Goal: Transaction & Acquisition: Purchase product/service

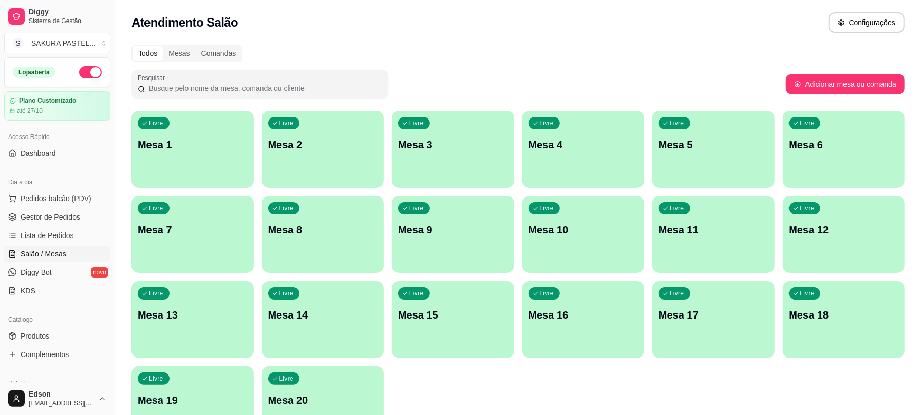
click at [93, 246] on link "Salão / Mesas" at bounding box center [57, 254] width 106 height 16
click at [72, 194] on span "Pedidos balcão (PDV)" at bounding box center [56, 199] width 71 height 10
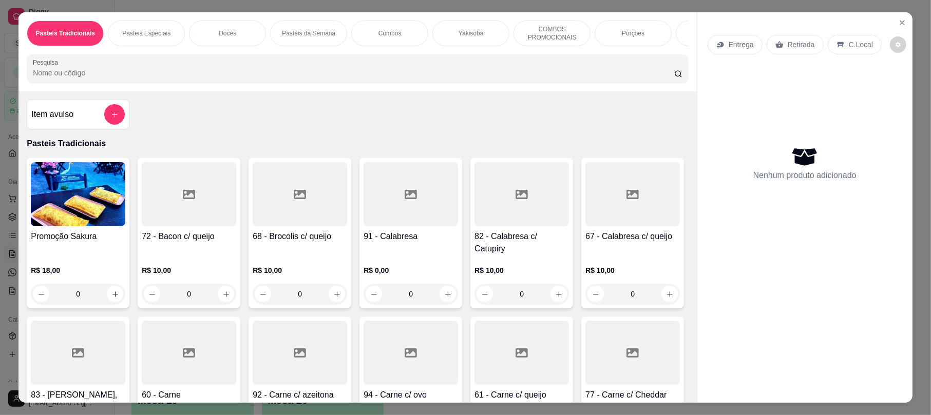
click at [103, 78] on input "Pesquisa" at bounding box center [353, 73] width 641 height 10
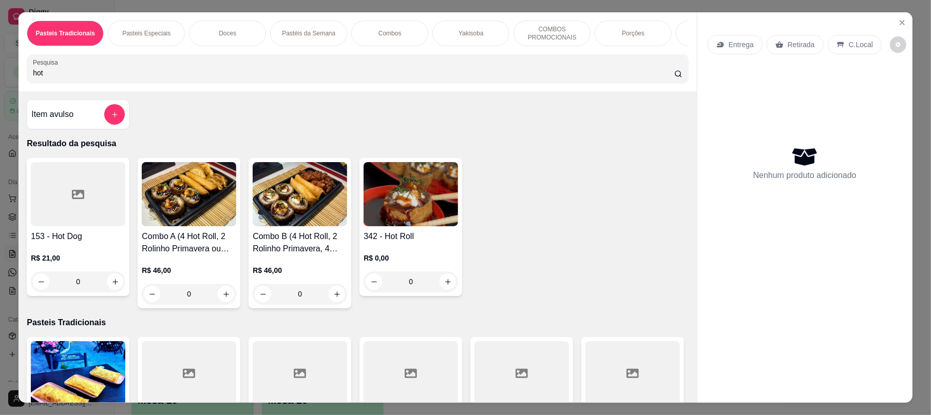
type input "hot"
click at [73, 198] on div at bounding box center [78, 194] width 94 height 64
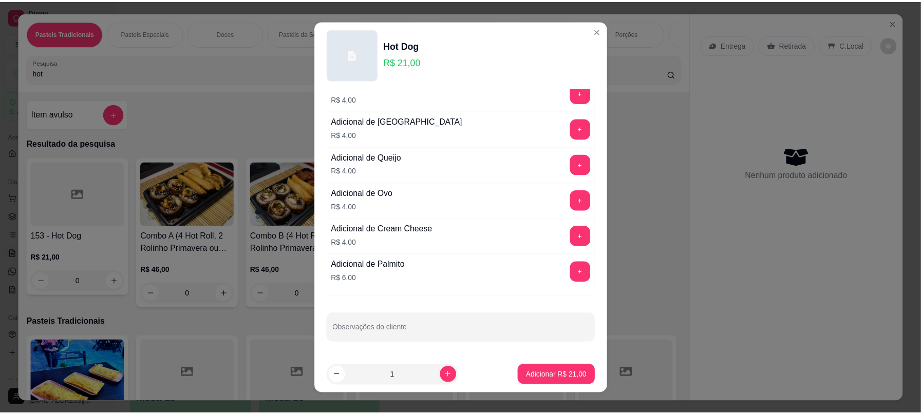
scroll to position [406, 0]
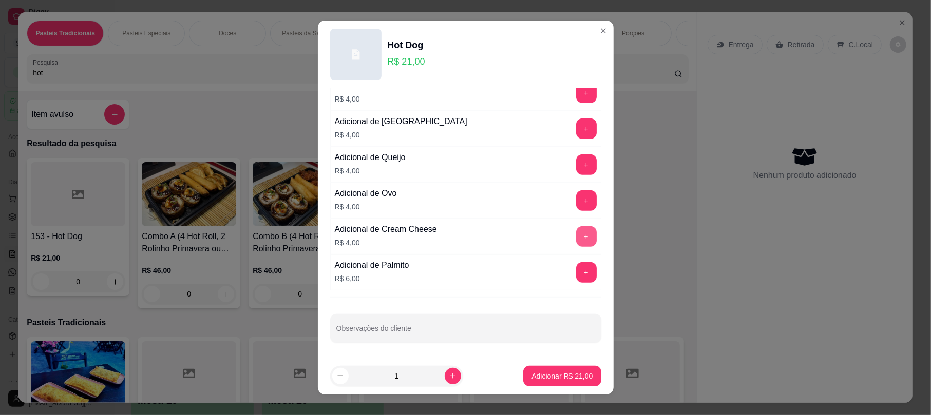
click at [576, 236] on button "+" at bounding box center [586, 236] width 21 height 21
click at [537, 374] on p "Adicionar R$ 25,00" at bounding box center [562, 376] width 61 height 10
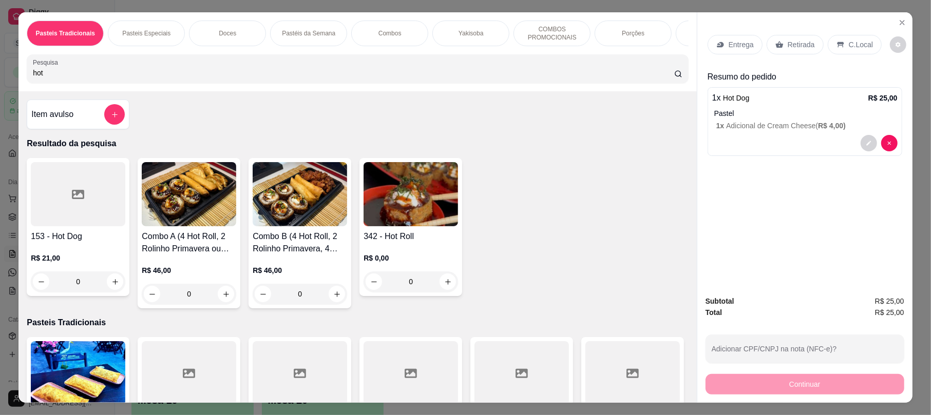
click at [794, 40] on p "Retirada" at bounding box center [801, 45] width 27 height 10
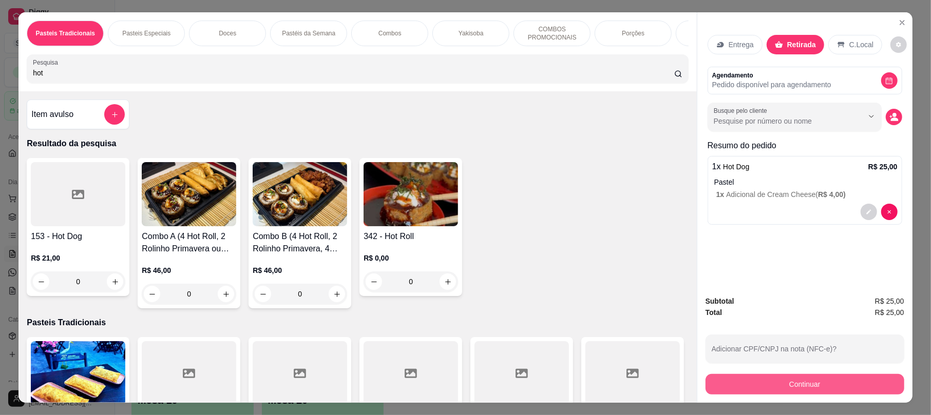
click at [800, 389] on button "Continuar" at bounding box center [805, 384] width 199 height 21
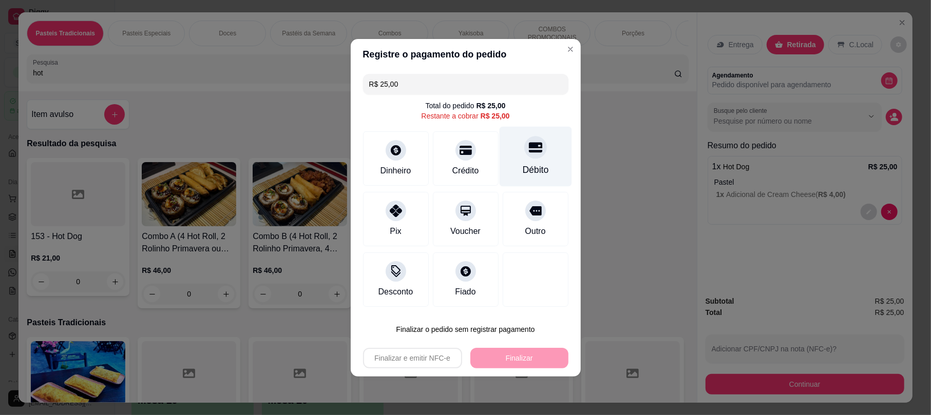
click at [524, 150] on div at bounding box center [535, 147] width 23 height 23
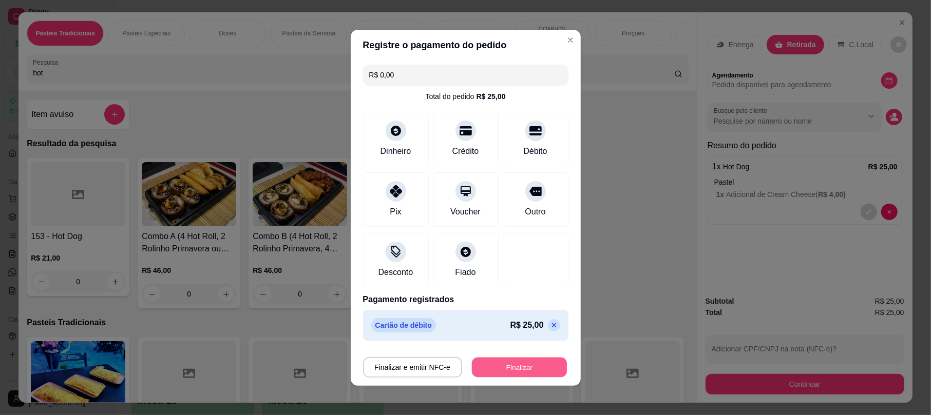
click at [536, 365] on button "Finalizar" at bounding box center [519, 367] width 95 height 20
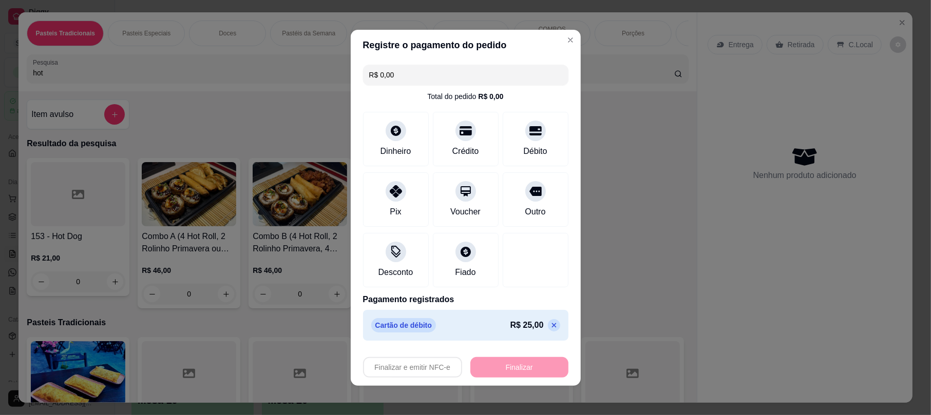
type input "-R$ 25,00"
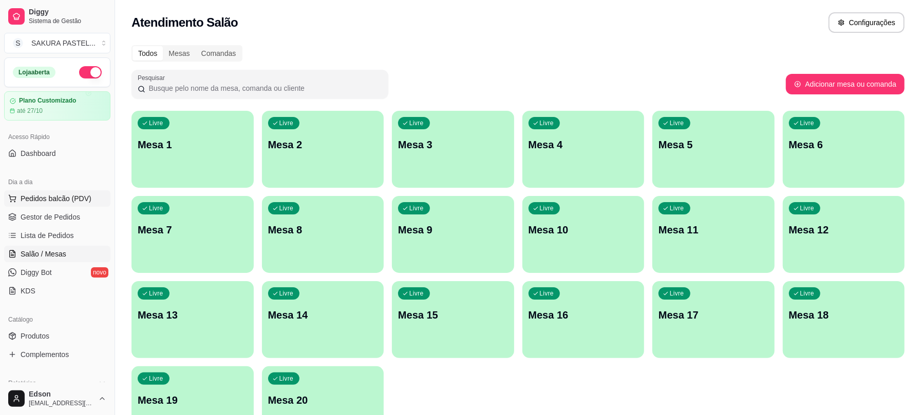
click at [45, 200] on span "Pedidos balcão (PDV)" at bounding box center [56, 199] width 71 height 10
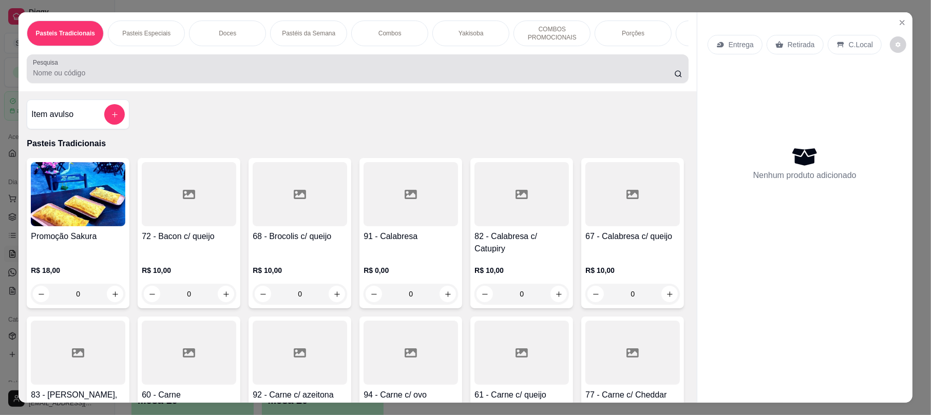
drag, startPoint x: 186, startPoint y: 71, endPoint x: 163, endPoint y: 76, distance: 23.2
click at [183, 72] on div at bounding box center [357, 69] width 649 height 21
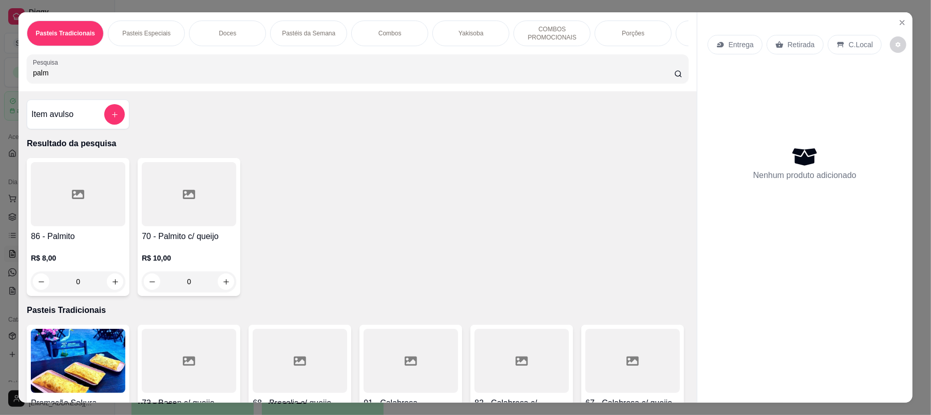
type input "palm"
click at [165, 243] on h4 "70 - Palmito c/ queijo" at bounding box center [189, 237] width 94 height 12
click at [900, 22] on icon "Close" at bounding box center [902, 23] width 4 height 4
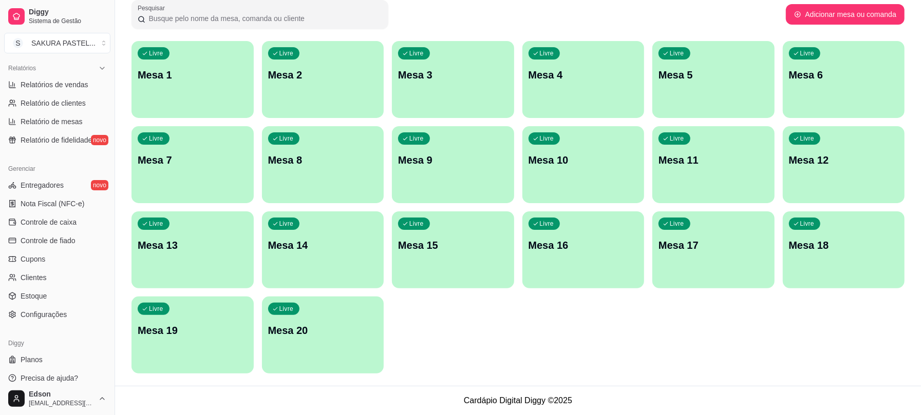
scroll to position [324, 0]
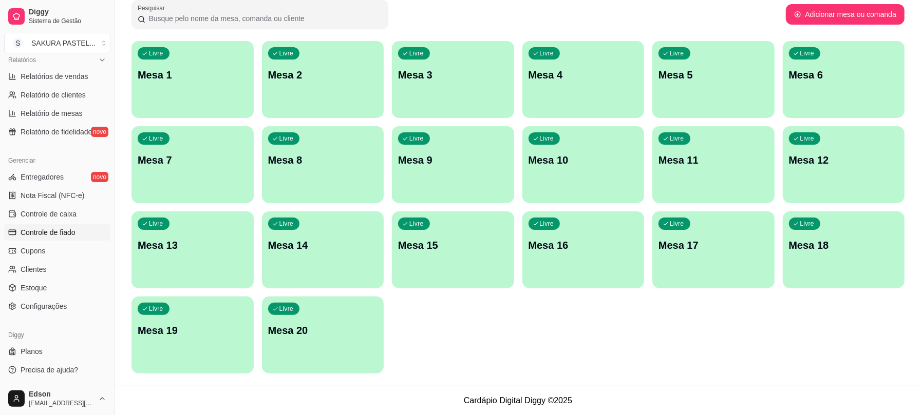
click at [69, 229] on span "Controle de fiado" at bounding box center [48, 232] width 55 height 10
